Goal: Subscribe to service/newsletter

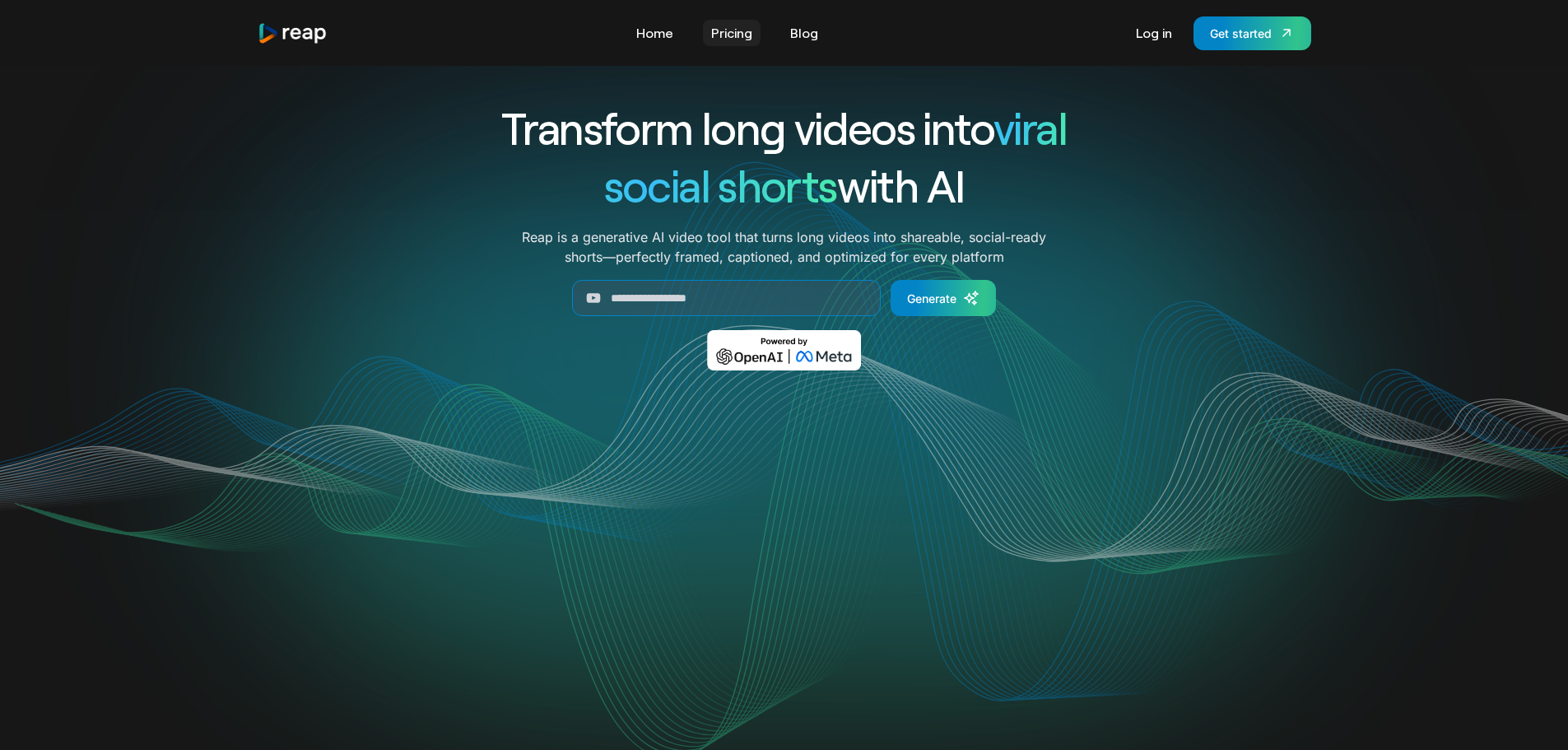
click at [737, 33] on link "Pricing" at bounding box center [731, 33] width 57 height 26
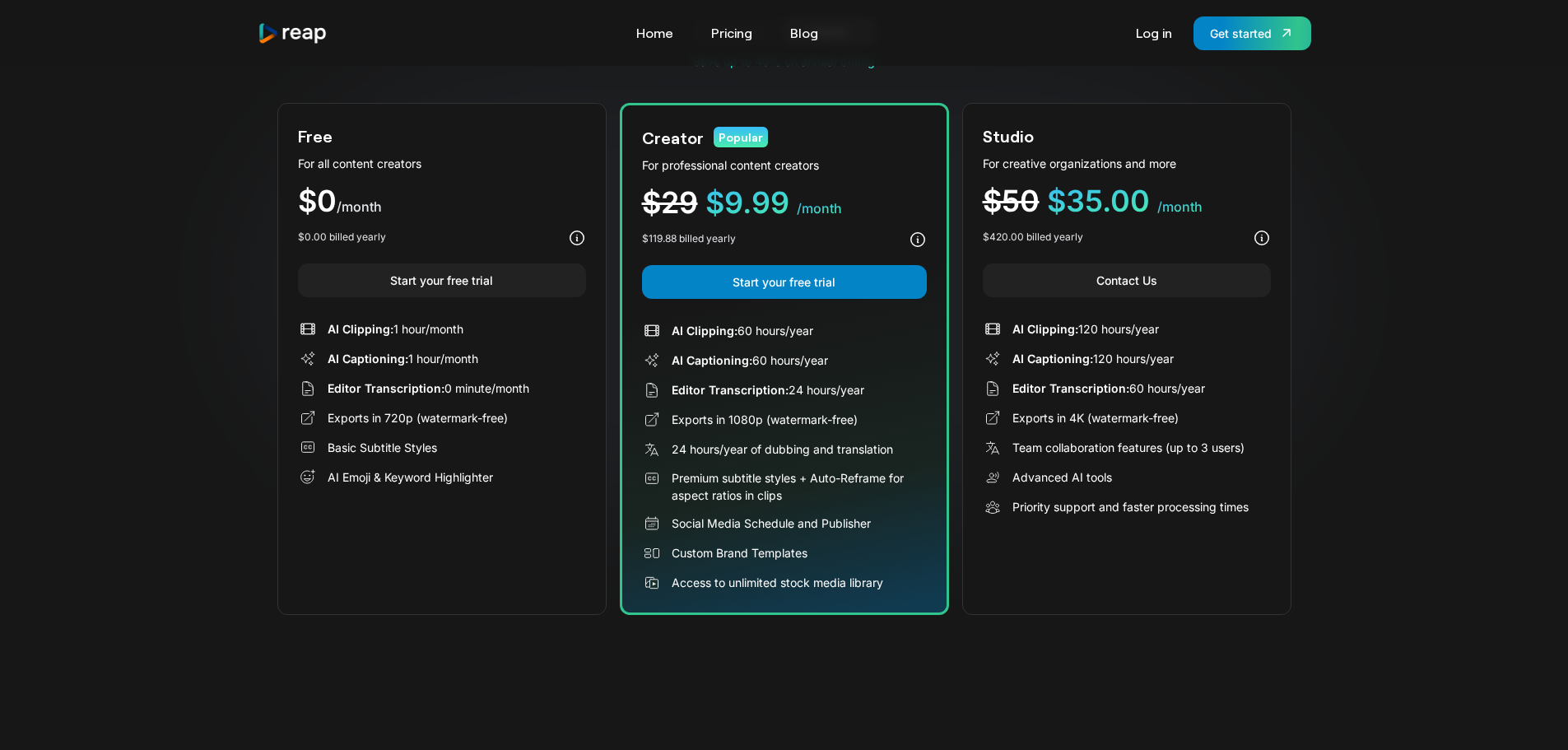
scroll to position [149, 0]
click at [489, 365] on div "AI Captioning: 1 hour/month" at bounding box center [442, 358] width 288 height 20
click at [491, 197] on div "$0 /month" at bounding box center [442, 200] width 288 height 30
click at [484, 161] on div "For all content creators" at bounding box center [442, 162] width 288 height 17
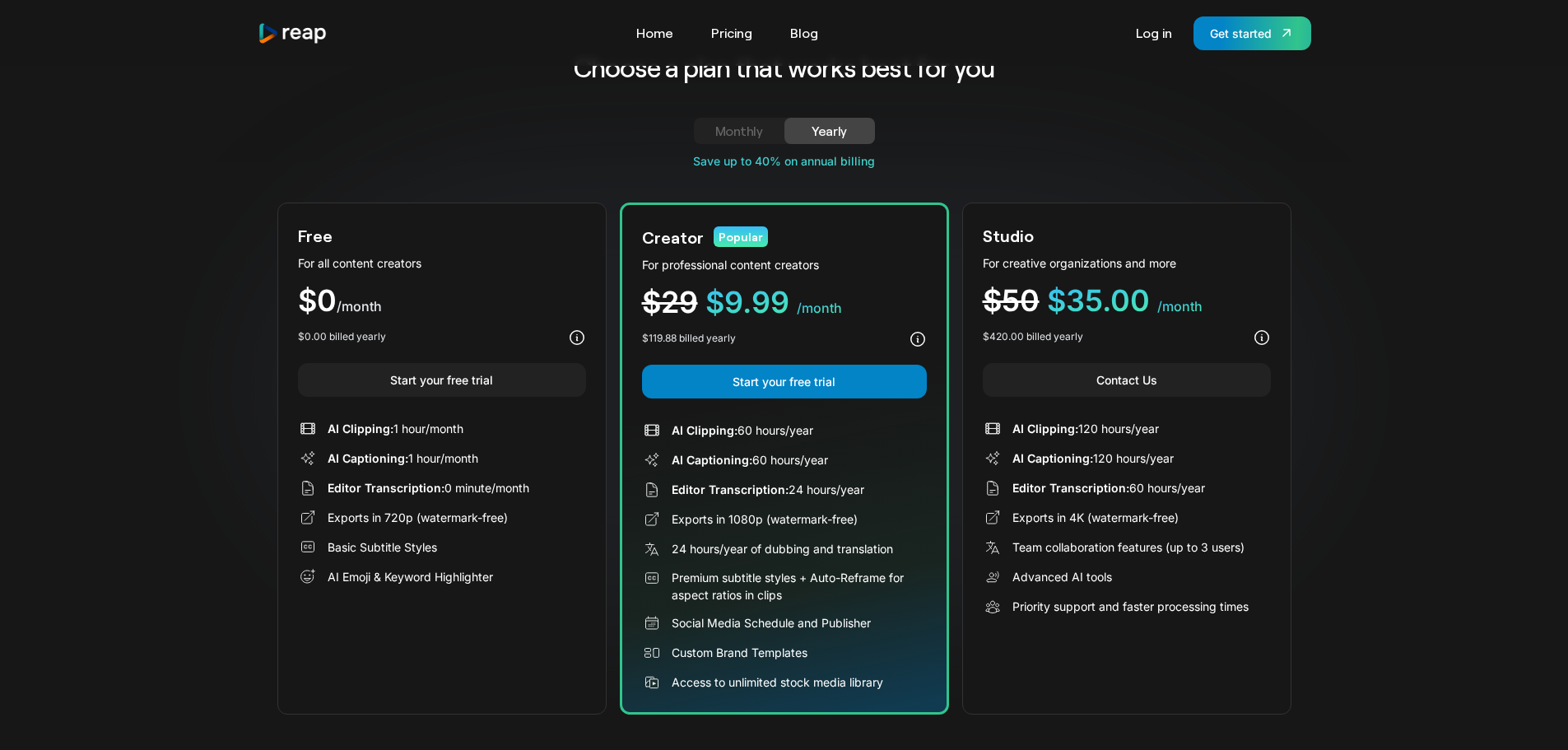
scroll to position [0, 0]
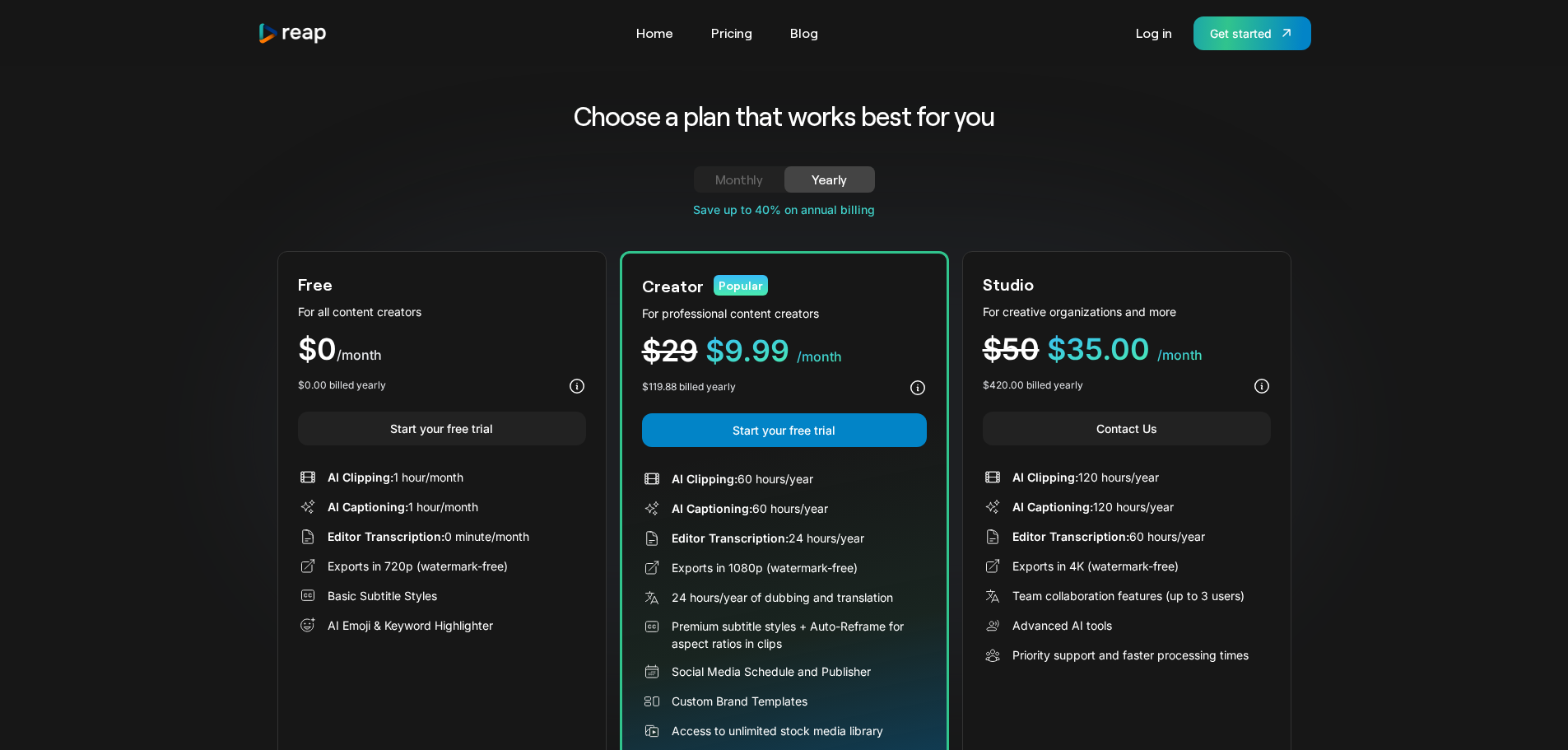
click at [1256, 33] on div "Get started" at bounding box center [1241, 33] width 62 height 17
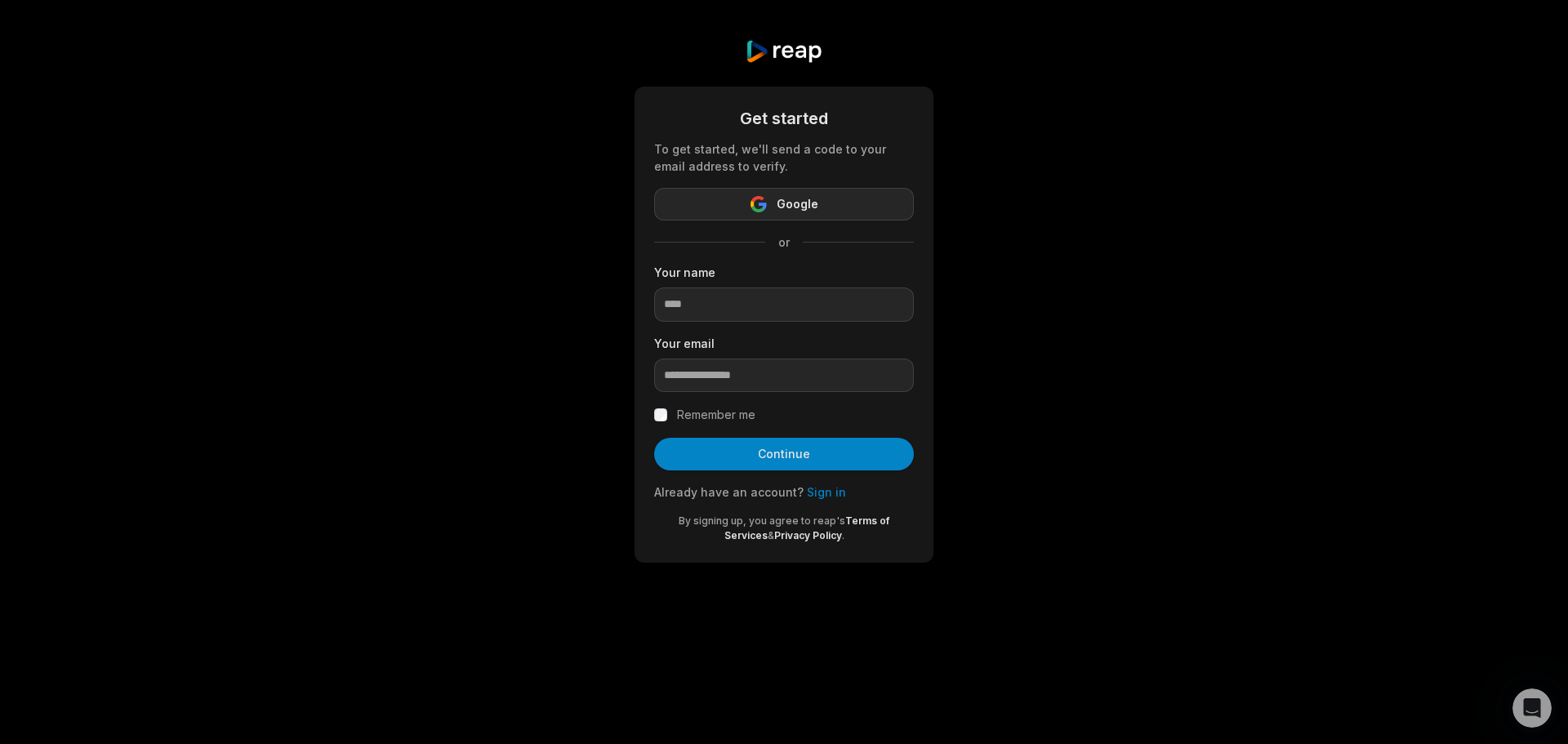
click at [795, 196] on span "Google" at bounding box center [798, 204] width 42 height 20
